Goal: Check status: Check status

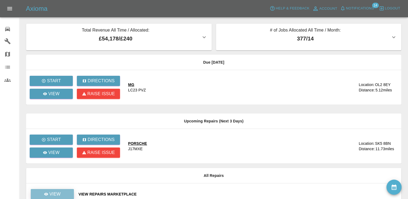
click at [64, 190] on link "View" at bounding box center [52, 194] width 43 height 10
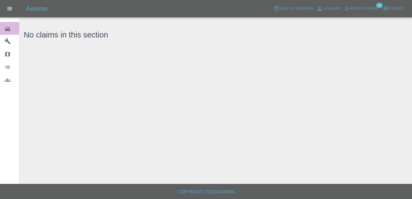
click at [4, 32] on icon at bounding box center [7, 29] width 6 height 6
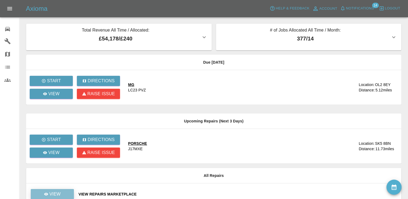
click at [57, 191] on p "View" at bounding box center [54, 194] width 11 height 6
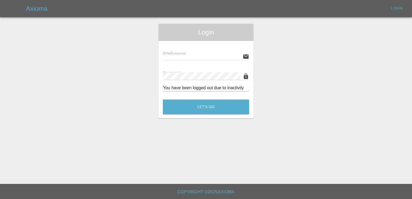
type input "[EMAIL_ADDRESS][DOMAIN_NAME]"
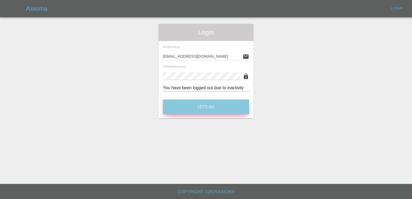
click at [209, 110] on button "Let's Go" at bounding box center [206, 107] width 86 height 15
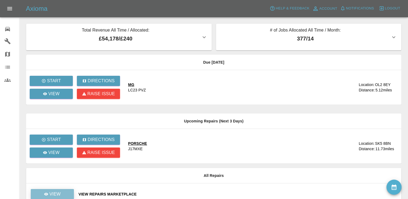
click at [58, 193] on p "View" at bounding box center [54, 194] width 11 height 6
